Goal: Information Seeking & Learning: Learn about a topic

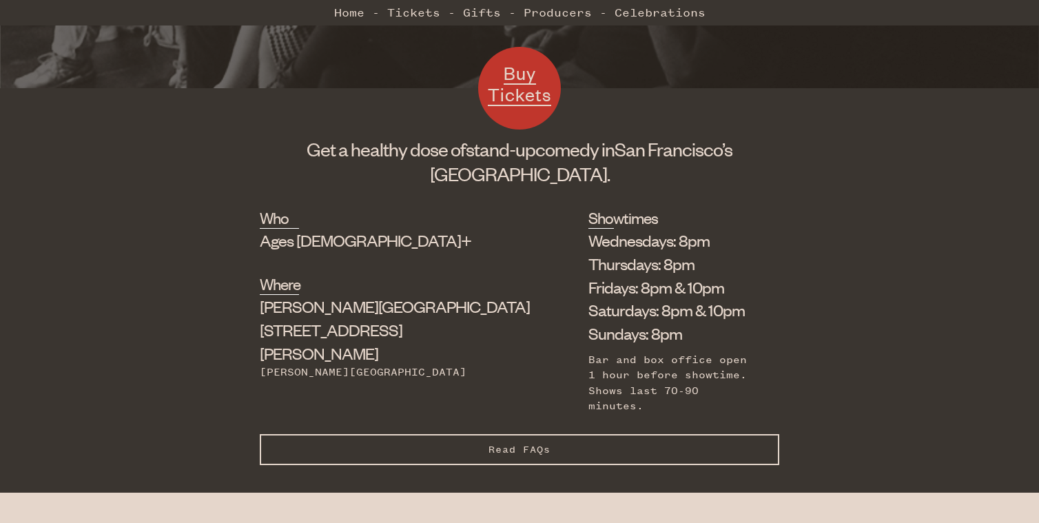
scroll to position [414, 0]
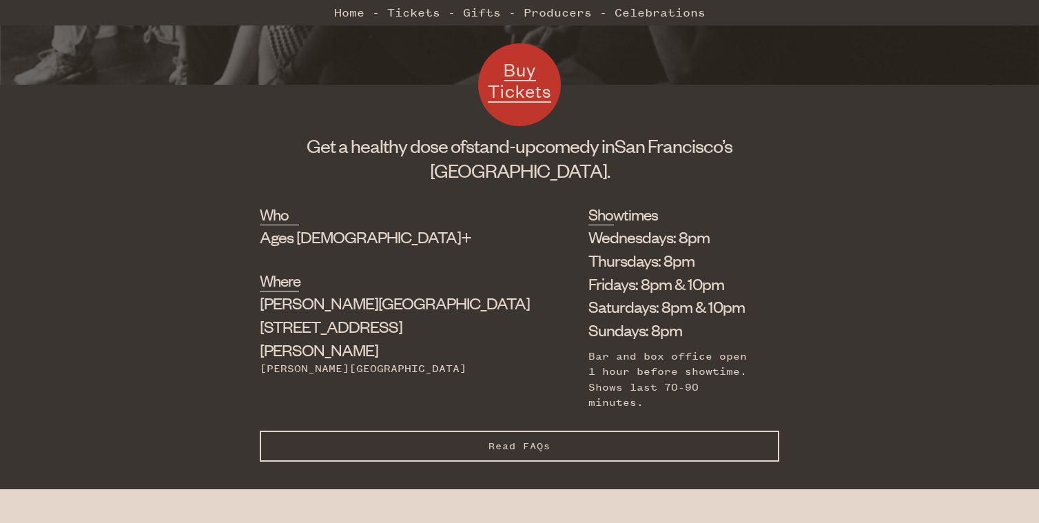
click at [542, 440] on span "Read FAQs" at bounding box center [520, 446] width 62 height 12
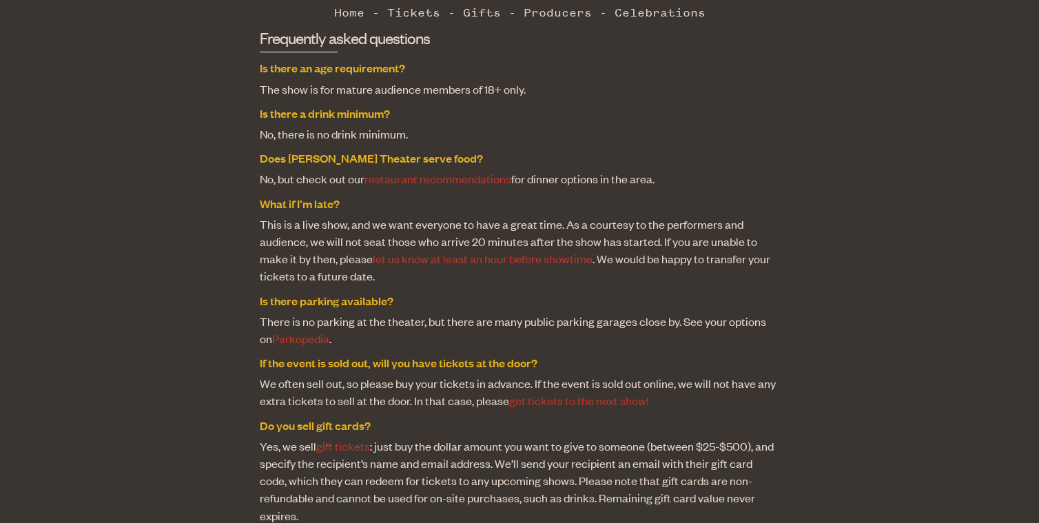
scroll to position [965, 0]
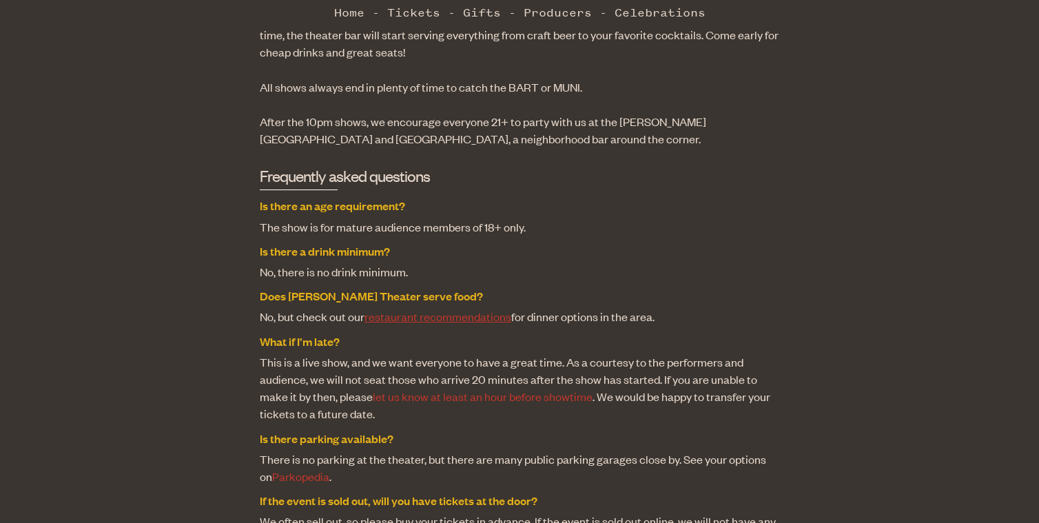
click at [461, 309] on link "restaurant recommendations" at bounding box center [438, 316] width 147 height 15
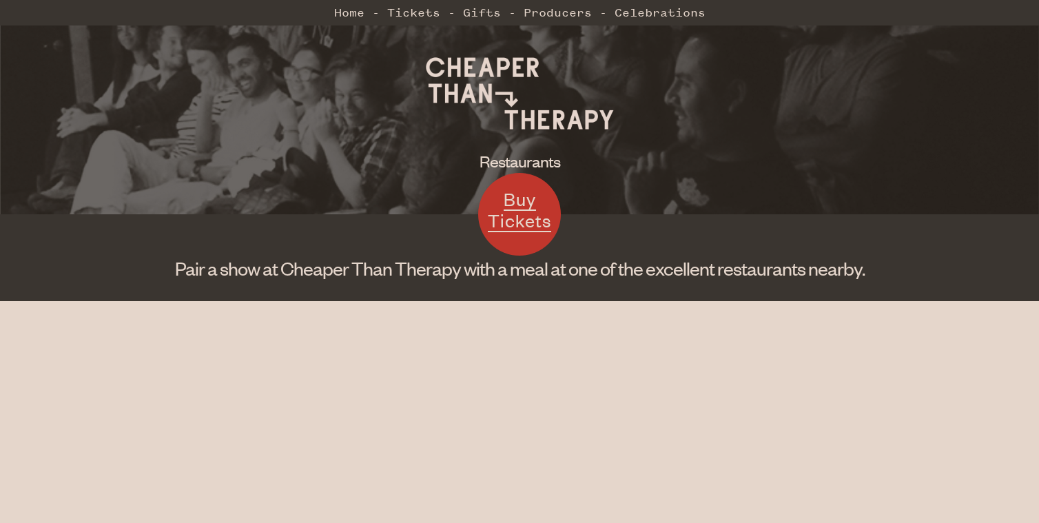
click at [509, 223] on span "Buy Tickets" at bounding box center [519, 209] width 63 height 45
